Goal: Task Accomplishment & Management: Manage account settings

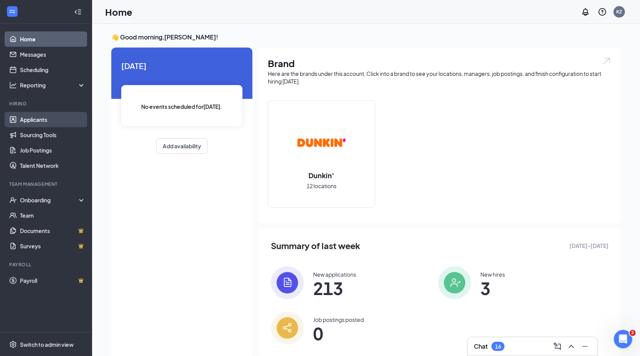
click at [38, 123] on link "Applicants" at bounding box center [53, 119] width 66 height 15
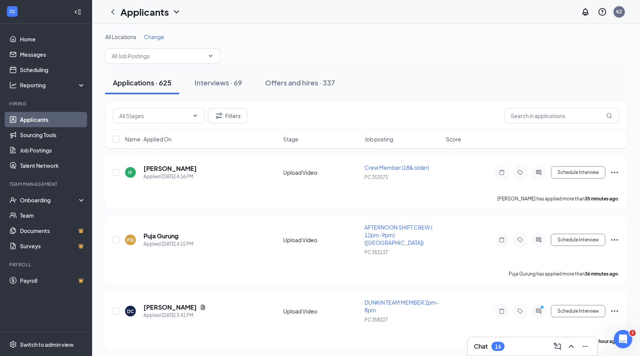
click at [156, 37] on span "Change" at bounding box center [154, 36] width 20 height 7
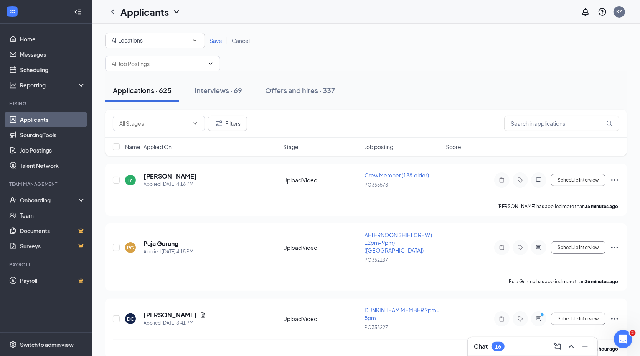
click at [154, 34] on div "All Locations All Locations" at bounding box center [155, 40] width 100 height 15
click at [164, 99] on div "PC 352137" at bounding box center [154, 98] width 87 height 9
click at [216, 44] on span "Save" at bounding box center [215, 40] width 13 height 7
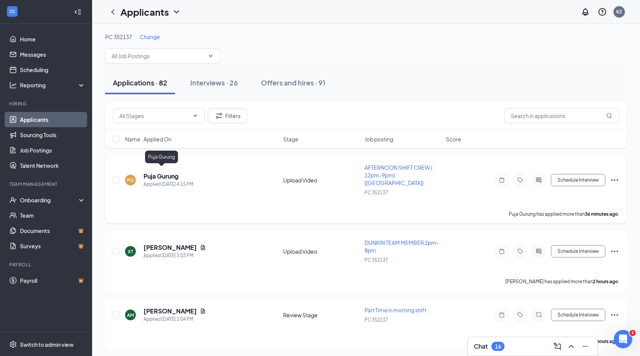
click at [166, 174] on h5 "Puja Gurung" at bounding box center [160, 176] width 35 height 8
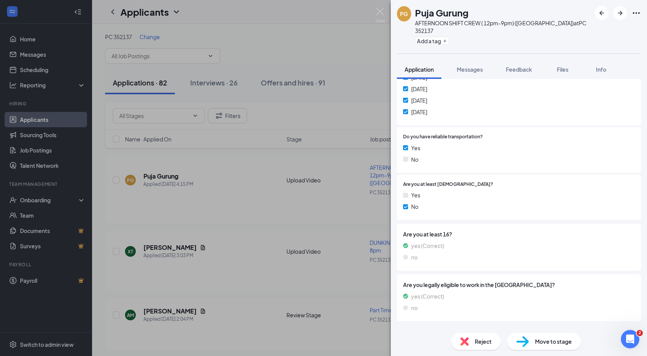
scroll to position [0, 0]
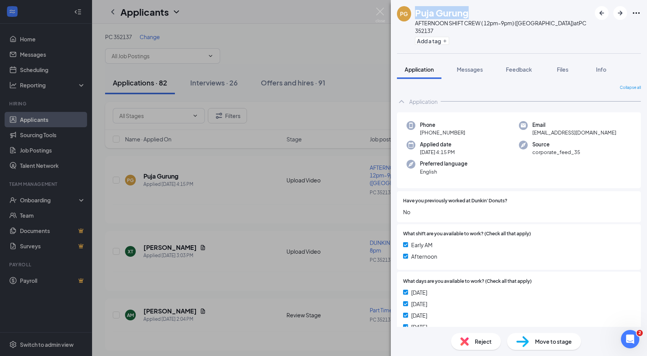
drag, startPoint x: 474, startPoint y: 12, endPoint x: 409, endPoint y: 18, distance: 64.7
click at [409, 18] on div "PG Puja Gurung AFTERNOON SHIFT CREW ( 12pm-9pm) (DUNKIN) at PC 352137 Add a tag" at bounding box center [494, 26] width 194 height 41
copy div "Puja Gurung"
click at [479, 66] on span "Messages" at bounding box center [470, 69] width 26 height 7
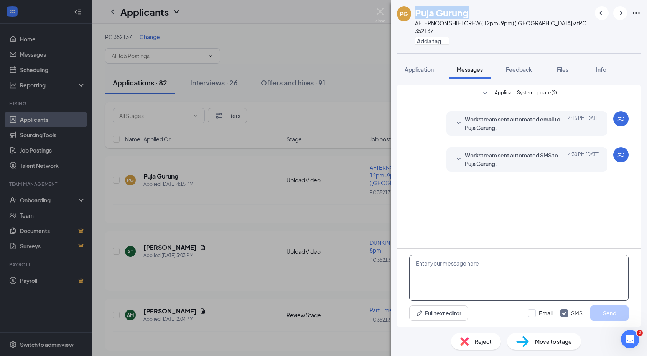
click at [503, 276] on textarea at bounding box center [518, 278] width 219 height 46
paste textarea "Puja Gurung"
type textarea "Puja Gurung please sumbit your resume so we can review your application"
click at [529, 316] on input "Email" at bounding box center [540, 313] width 25 height 8
checkbox input "true"
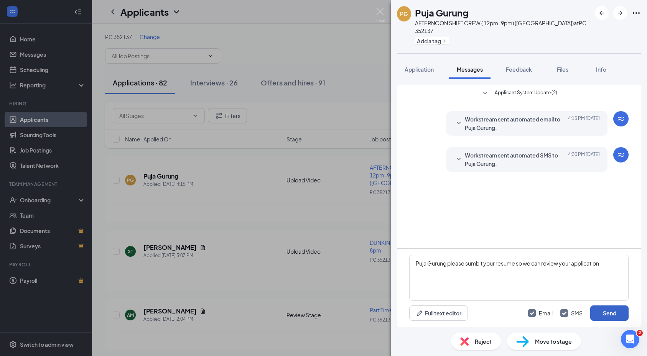
click at [598, 311] on button "Send" at bounding box center [609, 313] width 38 height 15
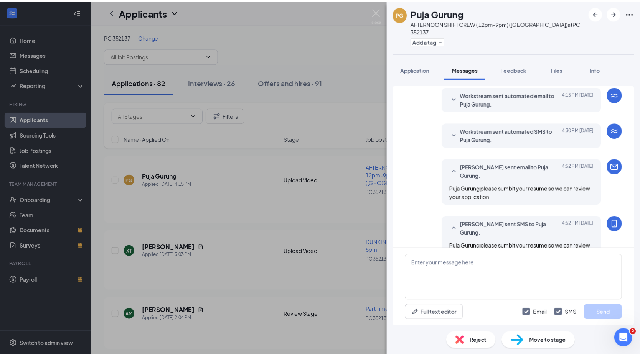
scroll to position [30, 0]
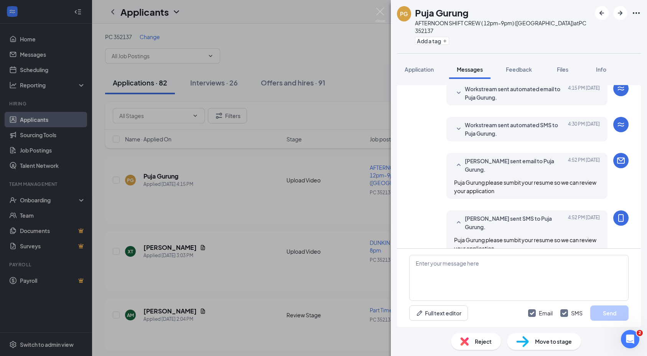
click at [317, 252] on div "PG Puja Gurung AFTERNOON SHIFT CREW ( 12pm-9pm) (DUNKIN) at PC 352137 Add a tag…" at bounding box center [323, 178] width 647 height 356
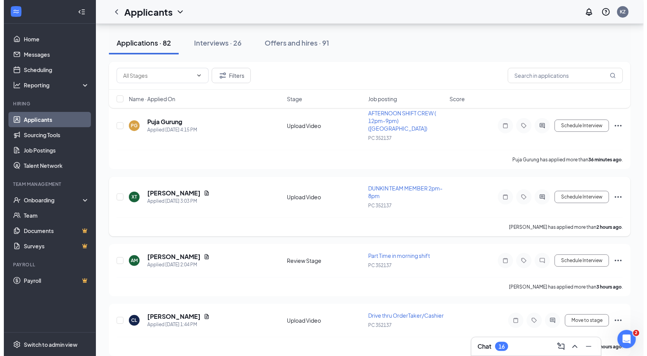
scroll to position [56, 0]
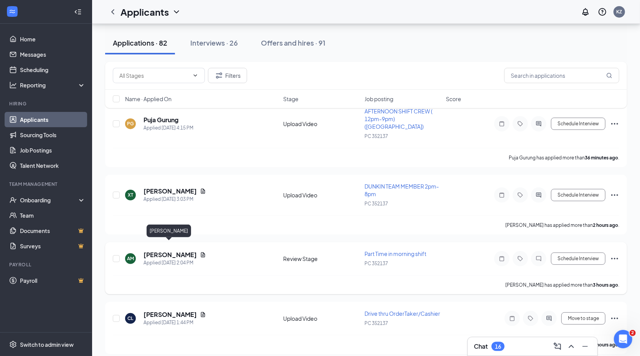
click at [168, 251] on h5 "[PERSON_NAME]" at bounding box center [169, 255] width 53 height 8
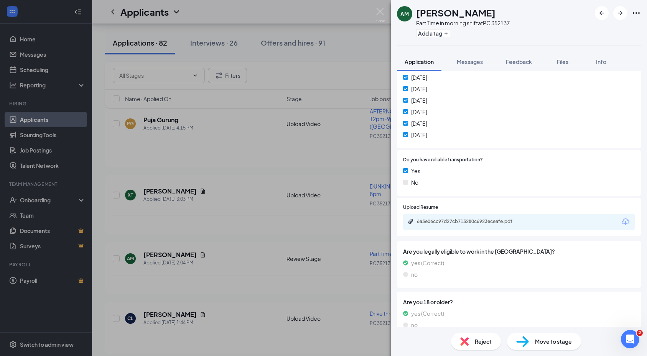
scroll to position [307, 0]
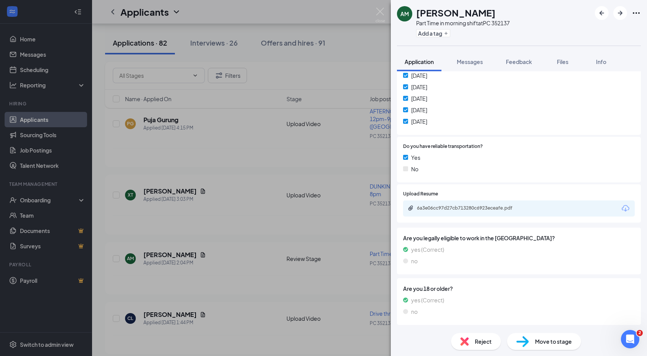
click at [526, 214] on div "6a3e06cc97d27cb713280c6923eceafe.pdf" at bounding box center [519, 209] width 232 height 16
click at [509, 208] on div "6a3e06cc97d27cb713280c6923eceafe.pdf" at bounding box center [470, 208] width 107 height 6
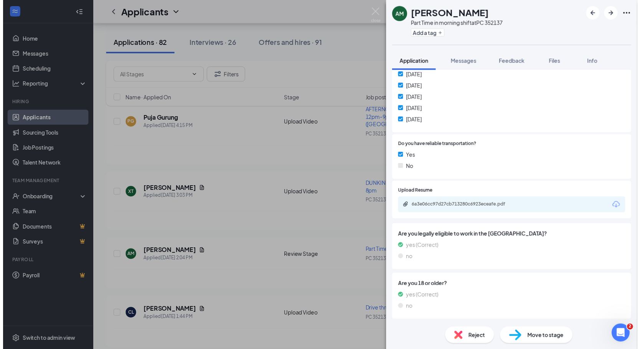
scroll to position [304, 0]
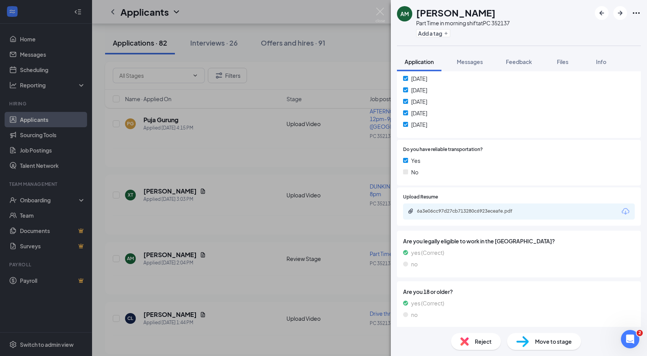
click at [345, 184] on div "AM [PERSON_NAME] Part Time in morning shift at PC 352137 Add a tag Application …" at bounding box center [323, 178] width 647 height 356
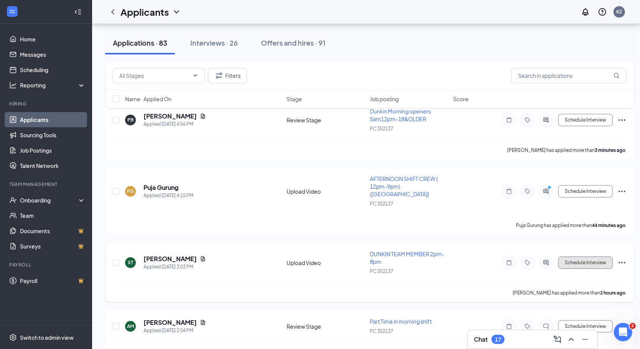
click at [575, 256] on button "Schedule Interview" at bounding box center [585, 262] width 54 height 12
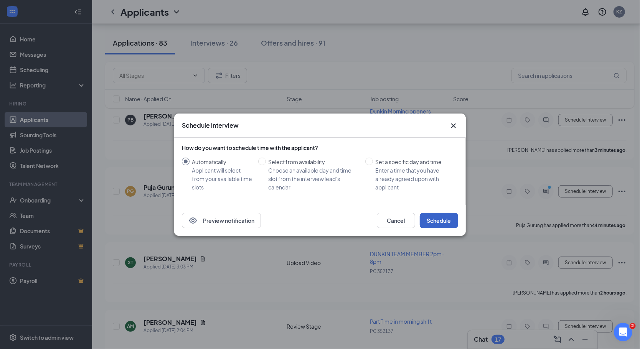
click at [434, 220] on button "Schedule" at bounding box center [438, 220] width 38 height 15
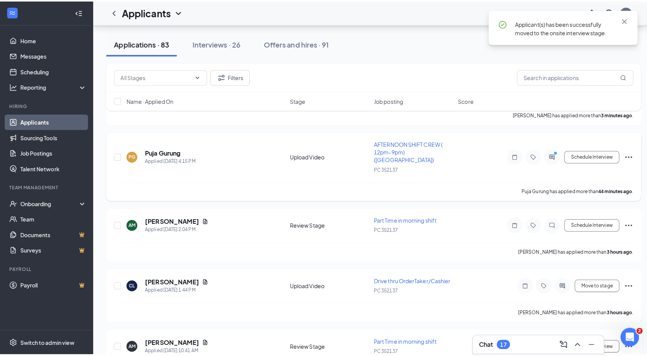
scroll to position [97, 0]
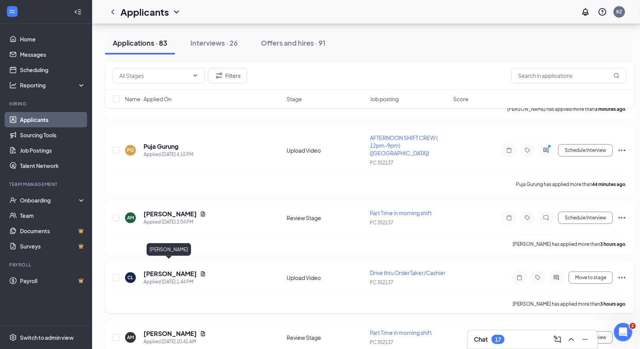
click at [149, 270] on h5 "[PERSON_NAME]" at bounding box center [169, 274] width 53 height 8
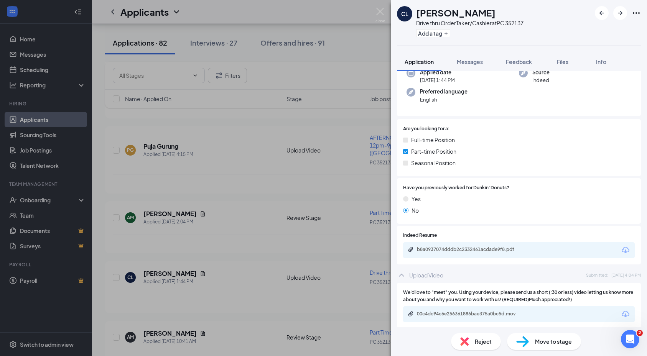
scroll to position [90, 0]
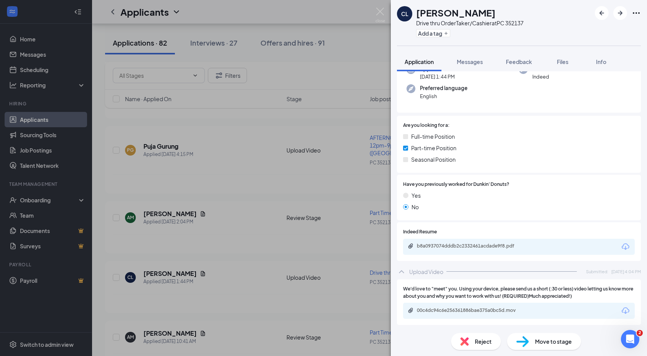
click at [501, 251] on div "b8a0937074dddb2c2332461acdade9f8.pdf" at bounding box center [519, 247] width 232 height 16
click at [482, 250] on div "b8a0937074dddb2c2332461acdade9f8.pdf" at bounding box center [470, 246] width 124 height 7
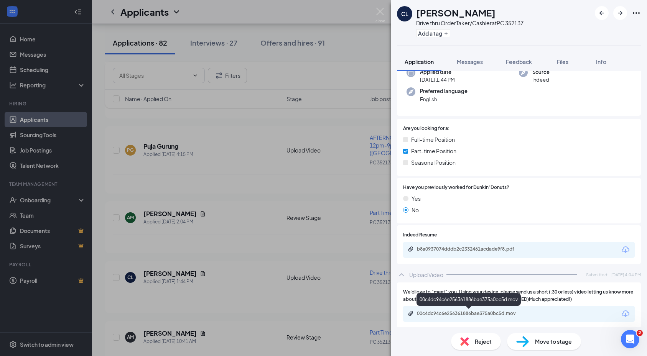
click at [479, 314] on div "00c4dc94c6e256361886bae375a0bc5d.mov" at bounding box center [470, 314] width 107 height 6
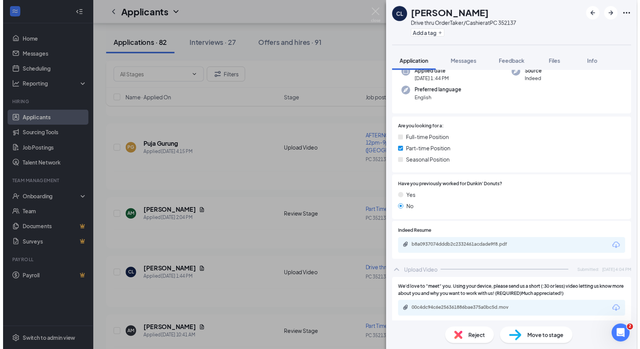
scroll to position [90, 0]
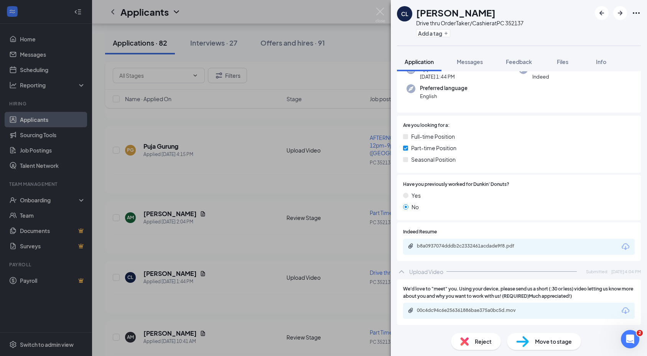
click at [338, 239] on div "CL Chance [PERSON_NAME] Drive thru OrderTaker/Cashier at PC 352137 Add a tag Ap…" at bounding box center [323, 178] width 647 height 356
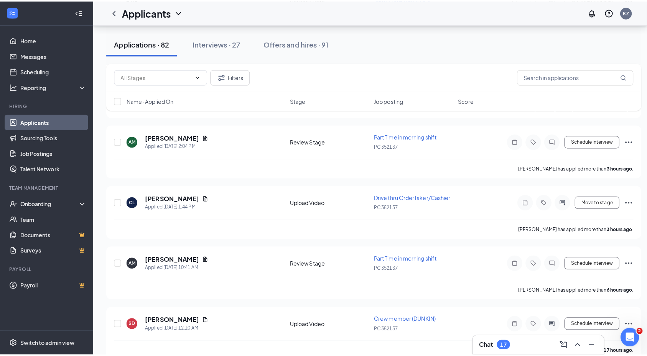
scroll to position [177, 0]
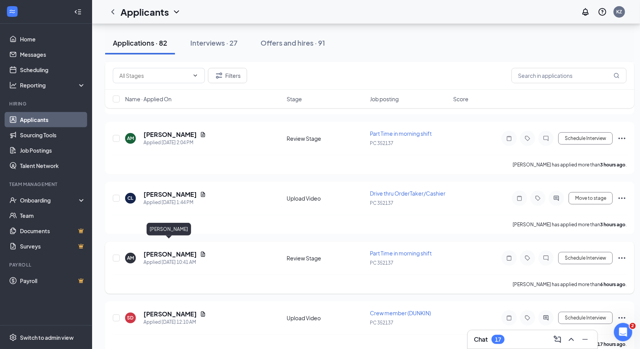
click at [169, 250] on h5 "[PERSON_NAME]" at bounding box center [169, 254] width 53 height 8
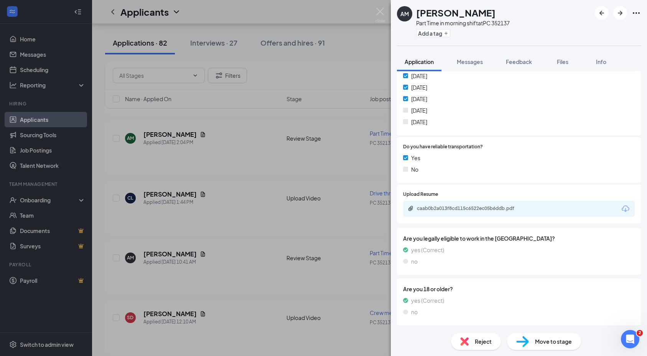
scroll to position [285, 0]
click at [458, 345] on div "Reject" at bounding box center [476, 341] width 50 height 17
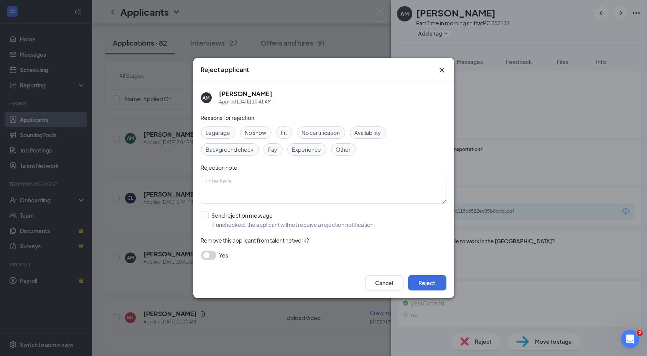
click at [290, 136] on div "Fit" at bounding box center [284, 133] width 16 height 12
click at [233, 217] on input "Send rejection message If unchecked, the applicant will not receive a rejection…" at bounding box center [288, 220] width 174 height 17
checkbox input "true"
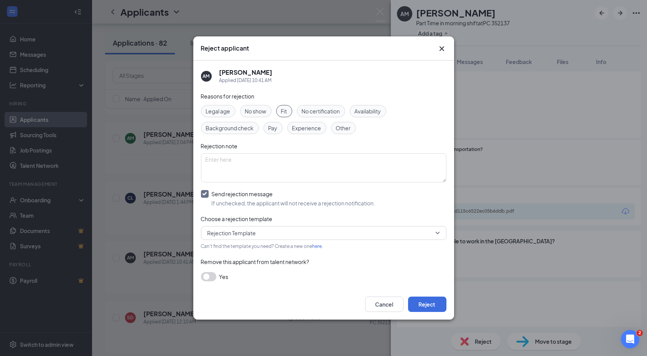
click at [215, 272] on div "Yes" at bounding box center [323, 276] width 245 height 9
click at [211, 273] on button "button" at bounding box center [208, 276] width 15 height 9
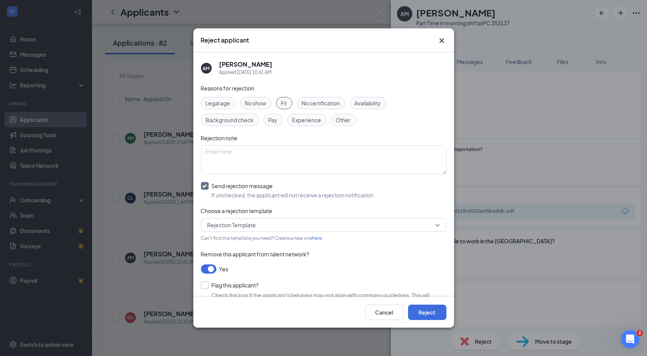
click at [230, 284] on input "Flag this applicant?" at bounding box center [230, 285] width 58 height 8
checkbox input "true"
click at [439, 319] on button "Reject" at bounding box center [427, 312] width 38 height 15
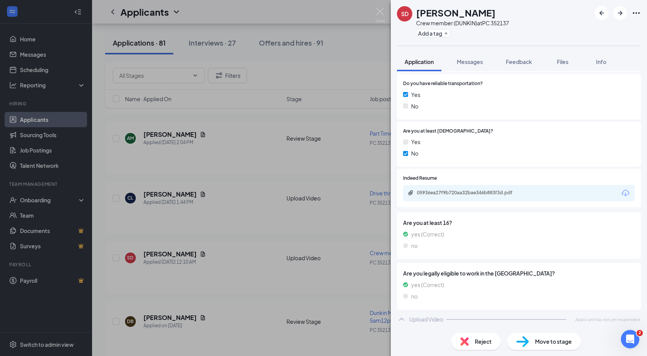
scroll to position [316, 0]
click at [500, 194] on div "05936ea27f9b720aa32bae346b883f3d.pdf" at bounding box center [470, 194] width 107 height 6
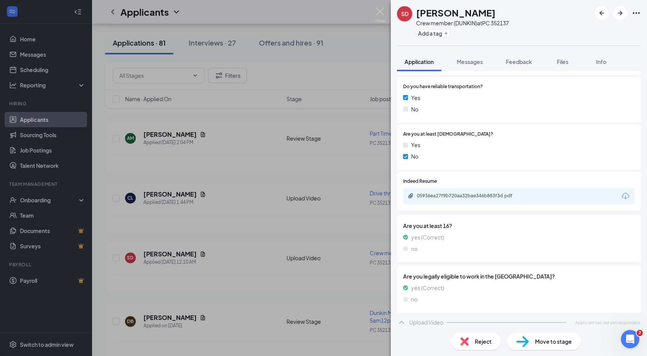
click at [464, 336] on div "Reject" at bounding box center [476, 341] width 50 height 17
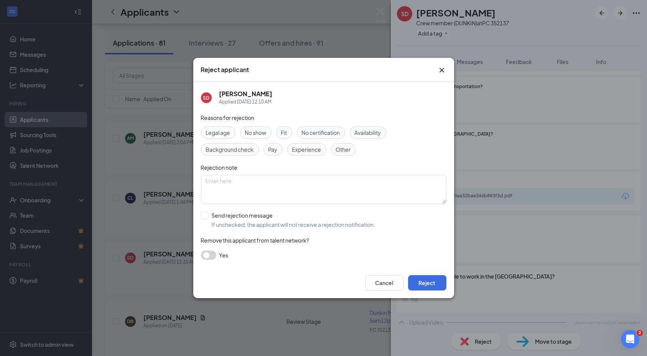
click at [276, 137] on div "Legal age No show Fit No certification Availability Background check Pay Experi…" at bounding box center [323, 141] width 245 height 29
click at [279, 135] on div "Fit" at bounding box center [284, 133] width 16 height 12
click at [252, 215] on input "Send rejection message If unchecked, the applicant will not receive a rejection…" at bounding box center [288, 220] width 174 height 17
checkbox input "true"
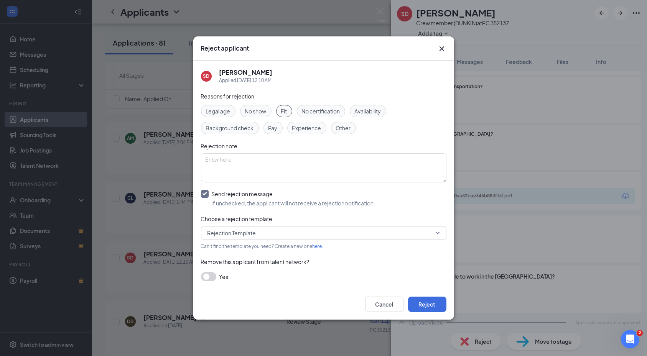
click at [206, 277] on button "button" at bounding box center [208, 276] width 15 height 9
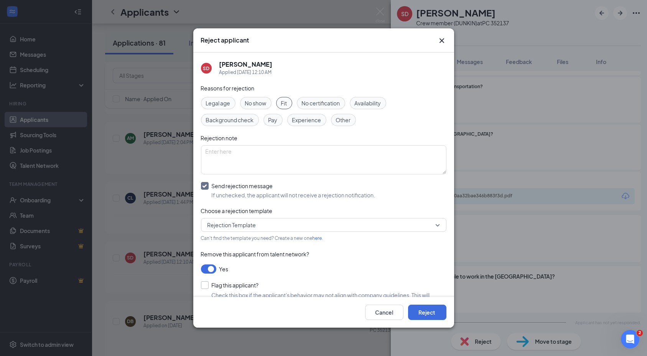
click at [231, 284] on input "Flag this applicant?" at bounding box center [230, 285] width 58 height 8
checkbox input "true"
click at [419, 311] on button "Reject" at bounding box center [427, 312] width 38 height 15
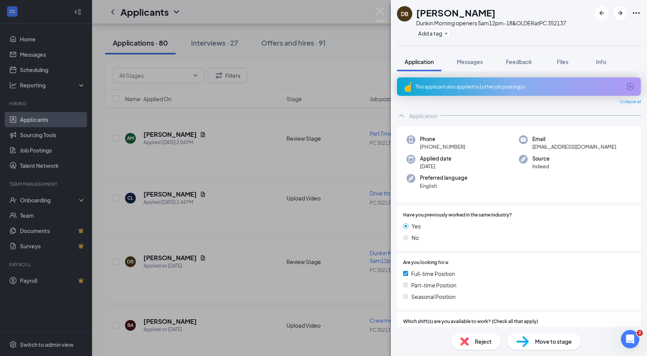
click at [258, 174] on div "DB [PERSON_NAME] Morning openers 5am12pm-18&OLDER at PC 352137 Add a tag Applic…" at bounding box center [323, 178] width 647 height 356
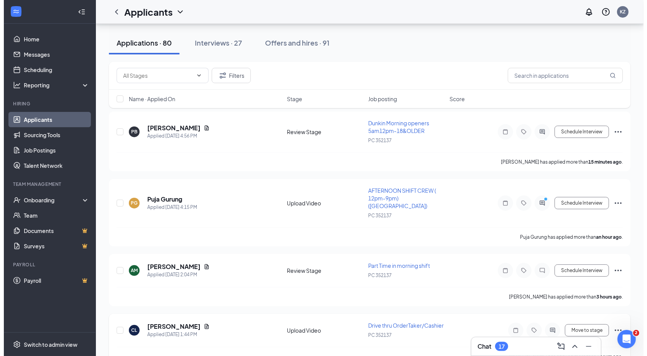
scroll to position [44, 0]
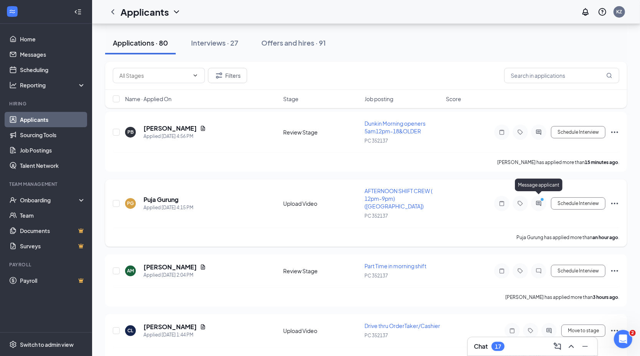
click at [538, 201] on icon "ActiveChat" at bounding box center [538, 204] width 9 height 6
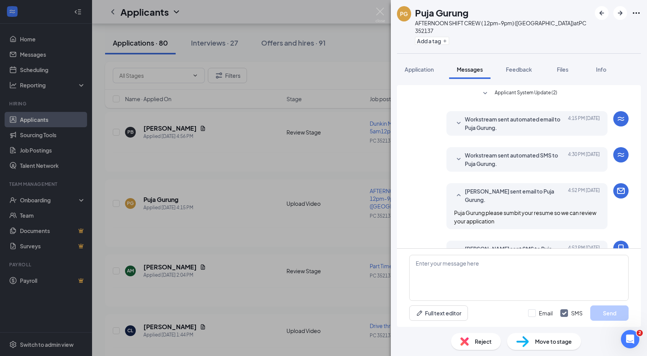
scroll to position [72, 0]
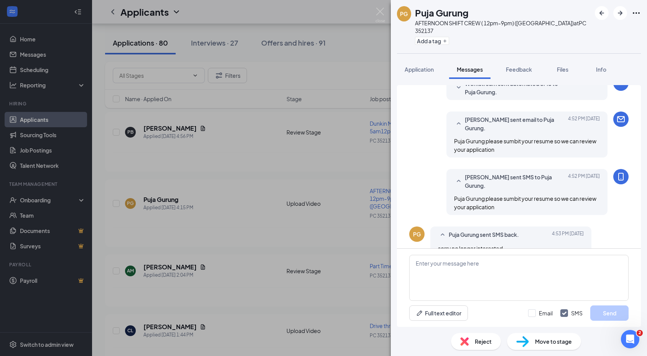
click at [472, 352] on div "Reject Move to stage" at bounding box center [519, 341] width 256 height 29
click at [457, 345] on div "Reject" at bounding box center [476, 341] width 50 height 17
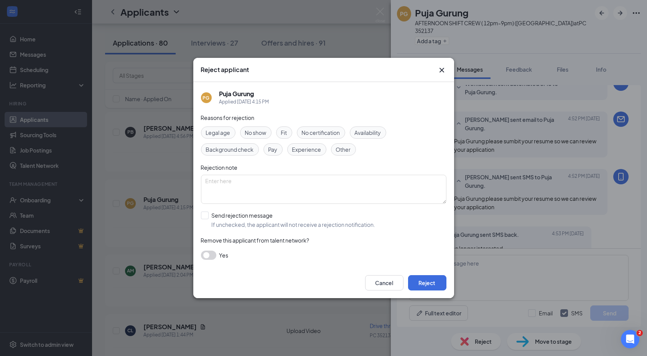
click at [507, 291] on div "Reject applicant PG Puja Gurung Applied [DATE] 4:15 PM Reasons for rejection Le…" at bounding box center [323, 178] width 647 height 356
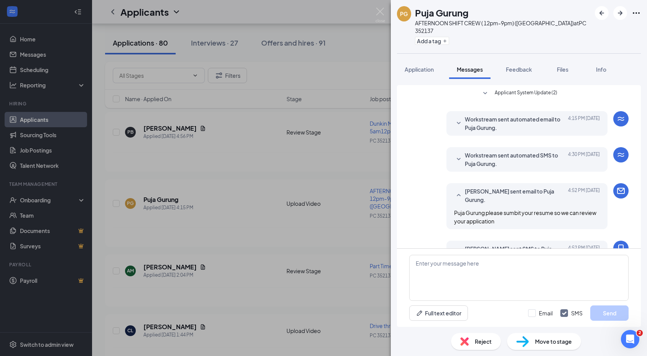
scroll to position [0, 0]
click at [547, 273] on textarea at bounding box center [518, 278] width 219 height 46
type textarea "THAN WHY YOU APPLY AT 4:15PM YOU WILL BE REPORTED TO THE DEPARTMENT OF LABOR"
click at [533, 314] on input "Email" at bounding box center [540, 313] width 25 height 8
checkbox input "true"
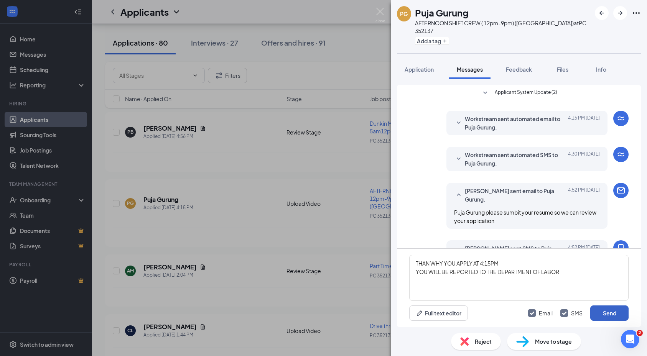
click at [605, 315] on button "Send" at bounding box center [609, 313] width 38 height 15
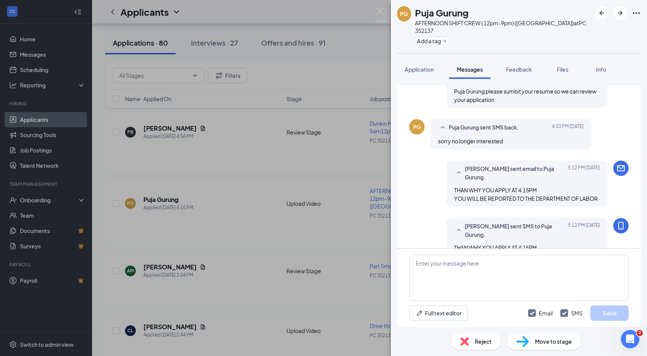
scroll to position [0, 0]
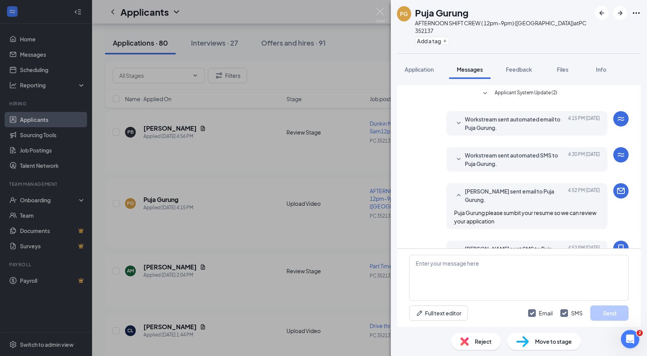
click at [505, 89] on span "Applicant System Update (2)" at bounding box center [526, 93] width 62 height 9
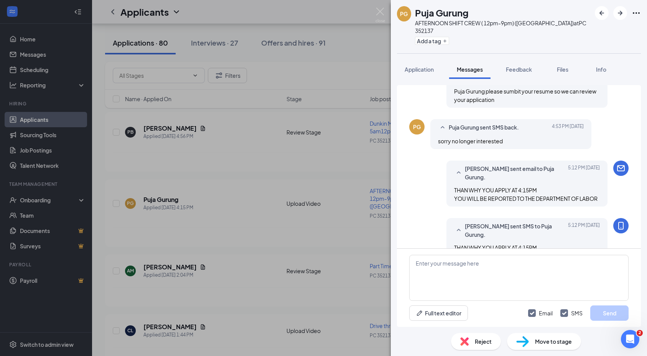
scroll to position [215, 0]
click at [480, 344] on span "Reject" at bounding box center [483, 341] width 17 height 8
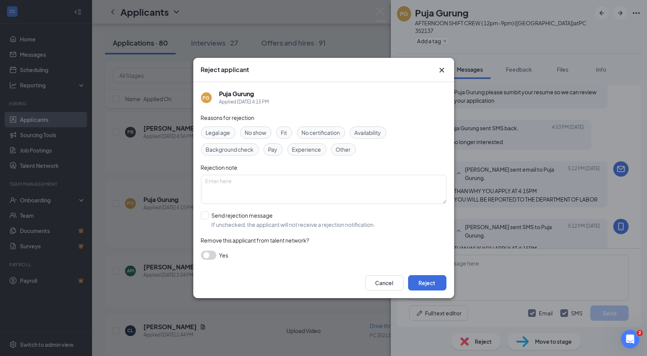
click at [285, 133] on span "Fit" at bounding box center [284, 132] width 6 height 8
click at [217, 136] on span "Legal age" at bounding box center [218, 132] width 25 height 8
click at [261, 135] on span "No show" at bounding box center [255, 132] width 21 height 8
click at [235, 216] on input "Send rejection message If unchecked, the applicant will not receive a rejection…" at bounding box center [288, 220] width 174 height 17
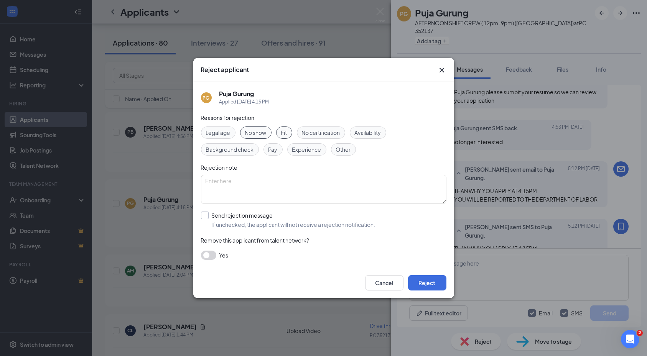
checkbox input "true"
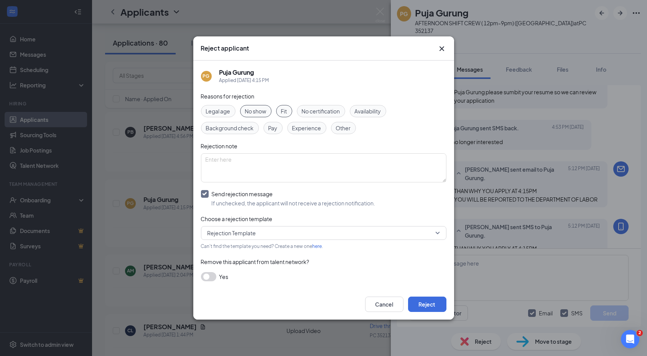
click at [209, 268] on div "Reasons for rejection Legal age No show Fit No certification Availability Backg…" at bounding box center [323, 190] width 245 height 197
click at [214, 275] on button "button" at bounding box center [208, 276] width 15 height 9
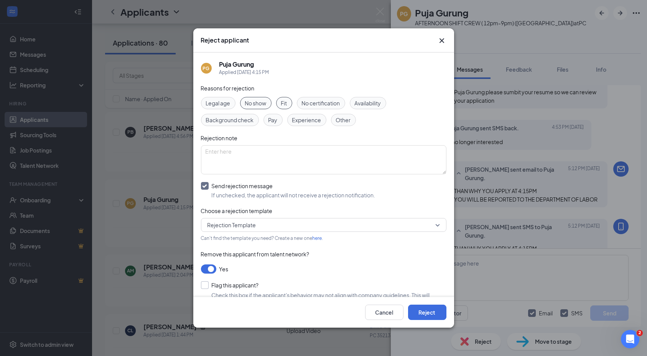
click at [239, 285] on input "Flag this applicant?" at bounding box center [230, 285] width 58 height 8
checkbox input "true"
click at [423, 320] on button "Reject" at bounding box center [427, 312] width 38 height 15
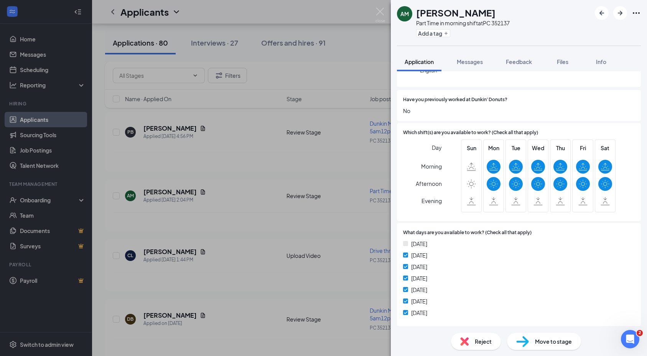
scroll to position [307, 0]
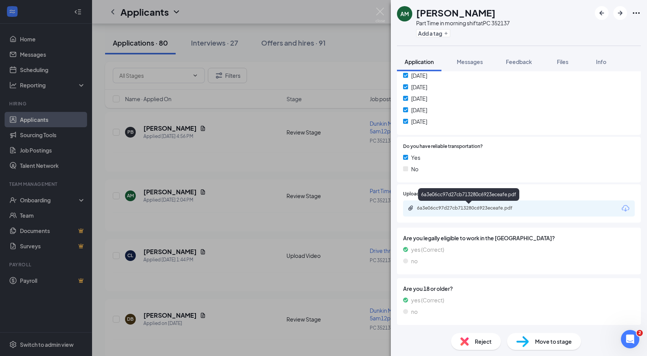
click at [480, 209] on div "6a3e06cc97d27cb713280c6923eceafe.pdf" at bounding box center [470, 208] width 107 height 6
